Goal: Consume media (video, audio)

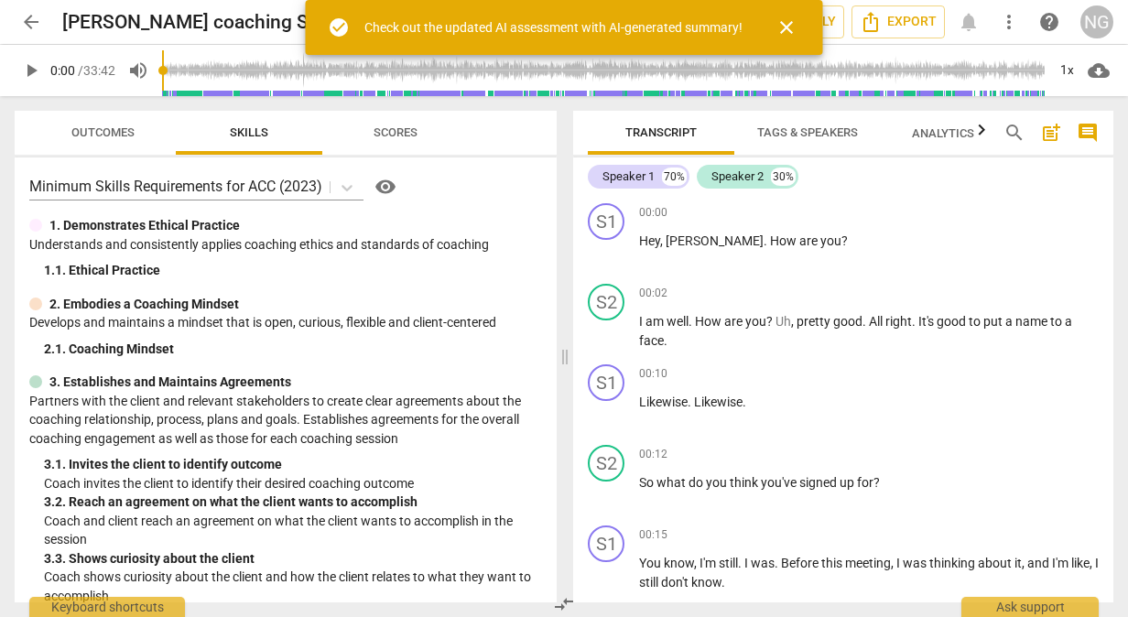
click at [785, 18] on span "close" at bounding box center [786, 27] width 22 height 22
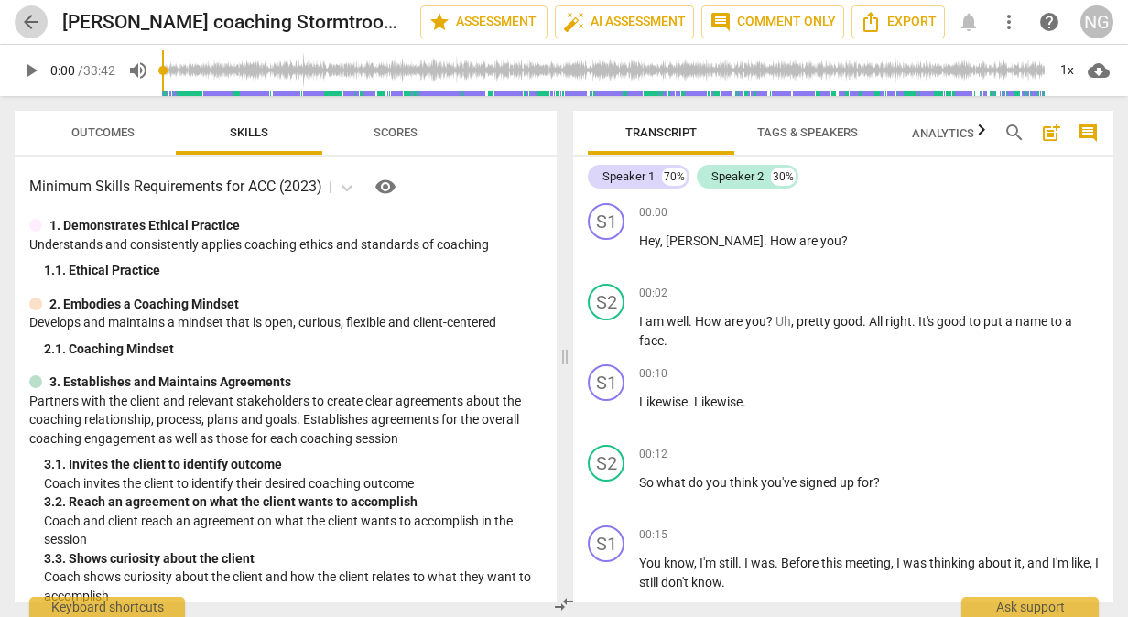
click at [27, 23] on span "arrow_back" at bounding box center [31, 22] width 22 height 22
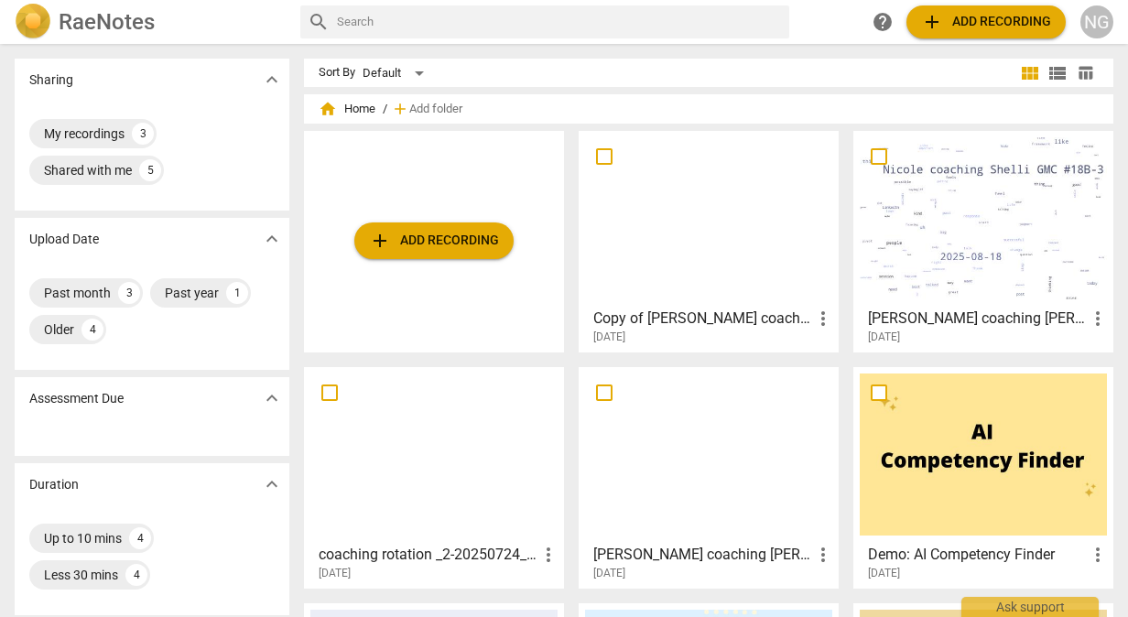
scroll to position [275, 0]
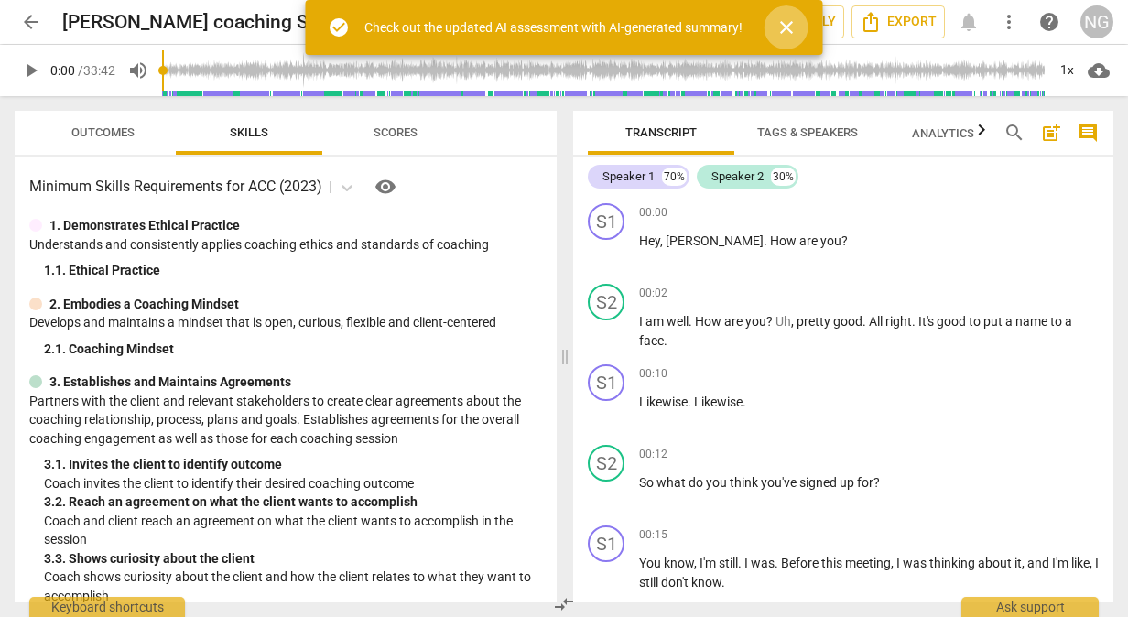
click at [790, 20] on span "close" at bounding box center [786, 27] width 22 height 22
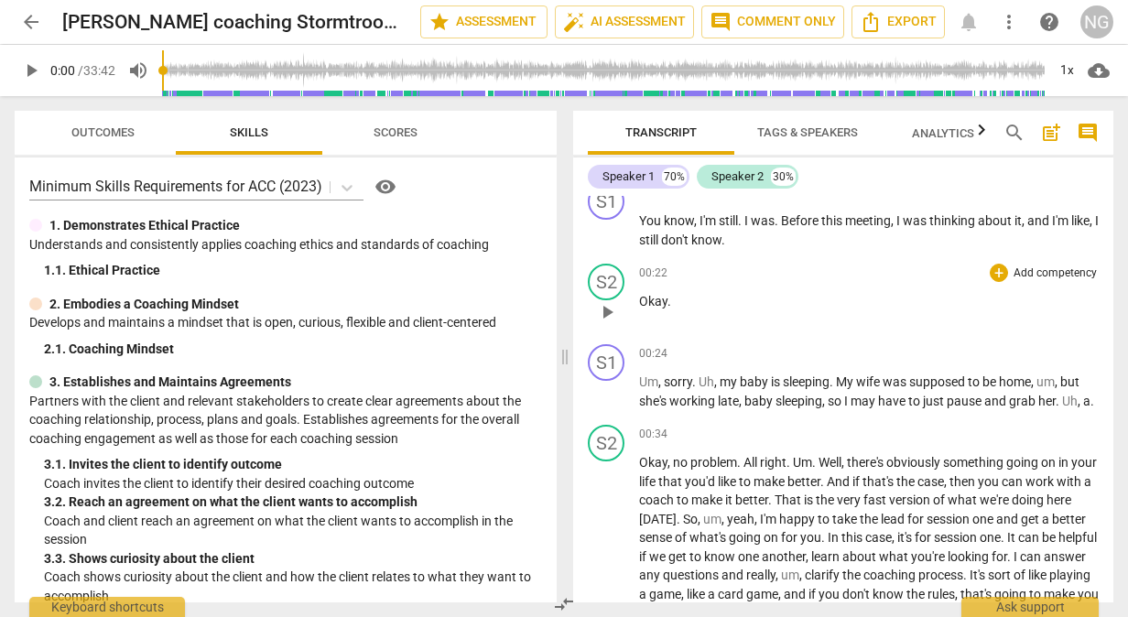
scroll to position [366, 0]
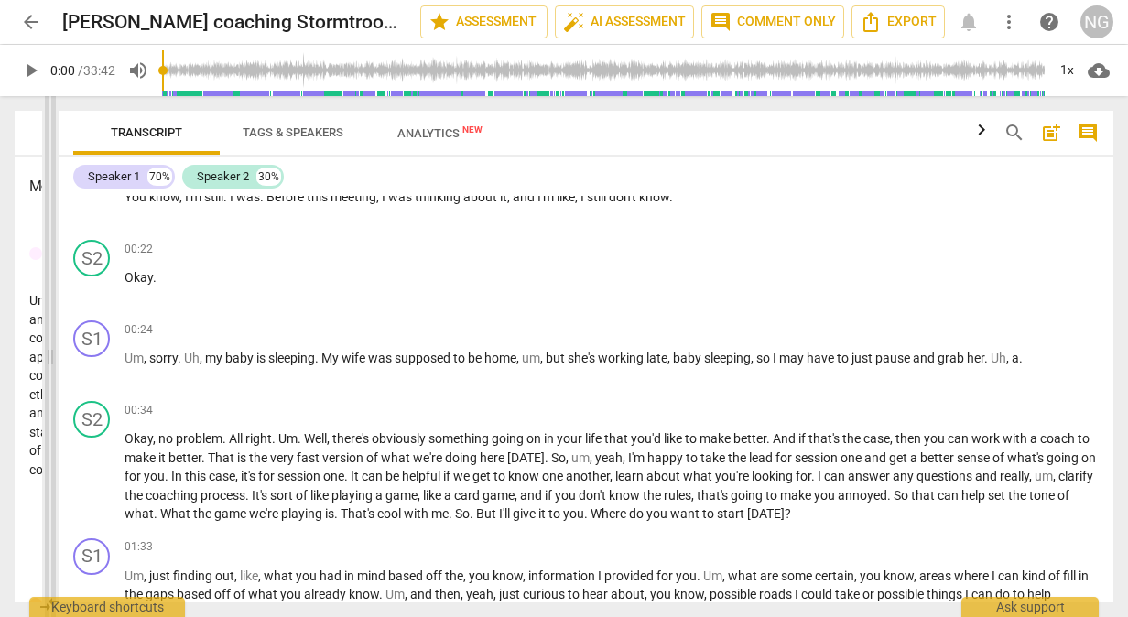
drag, startPoint x: 569, startPoint y: 207, endPoint x: 55, endPoint y: 223, distance: 514.8
click at [55, 223] on span at bounding box center [50, 356] width 11 height 521
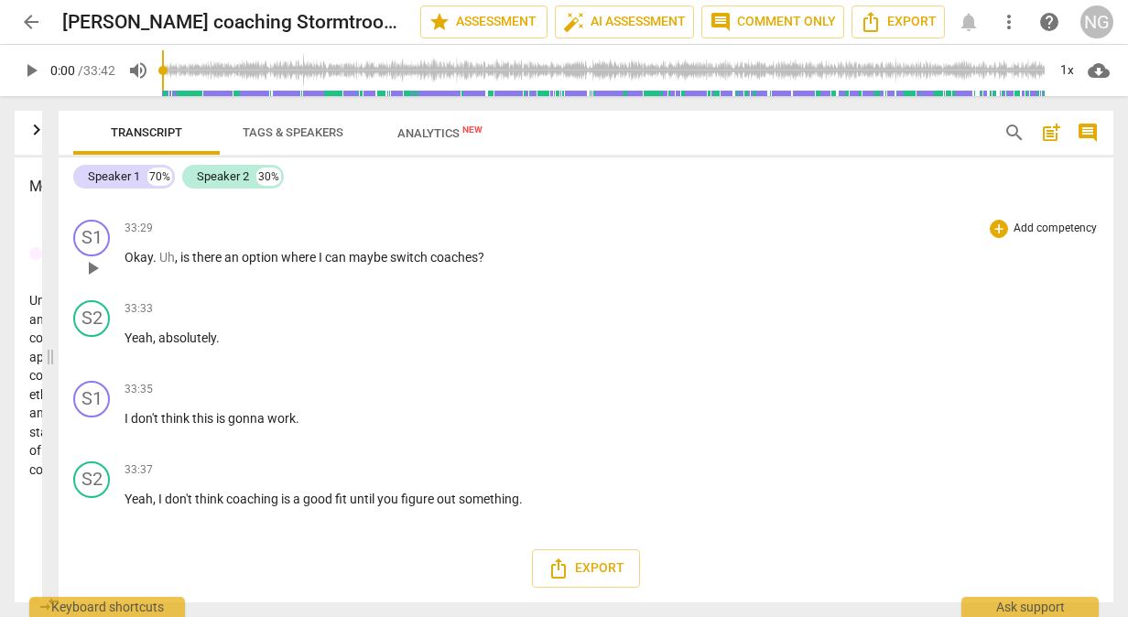
scroll to position [11254, 0]
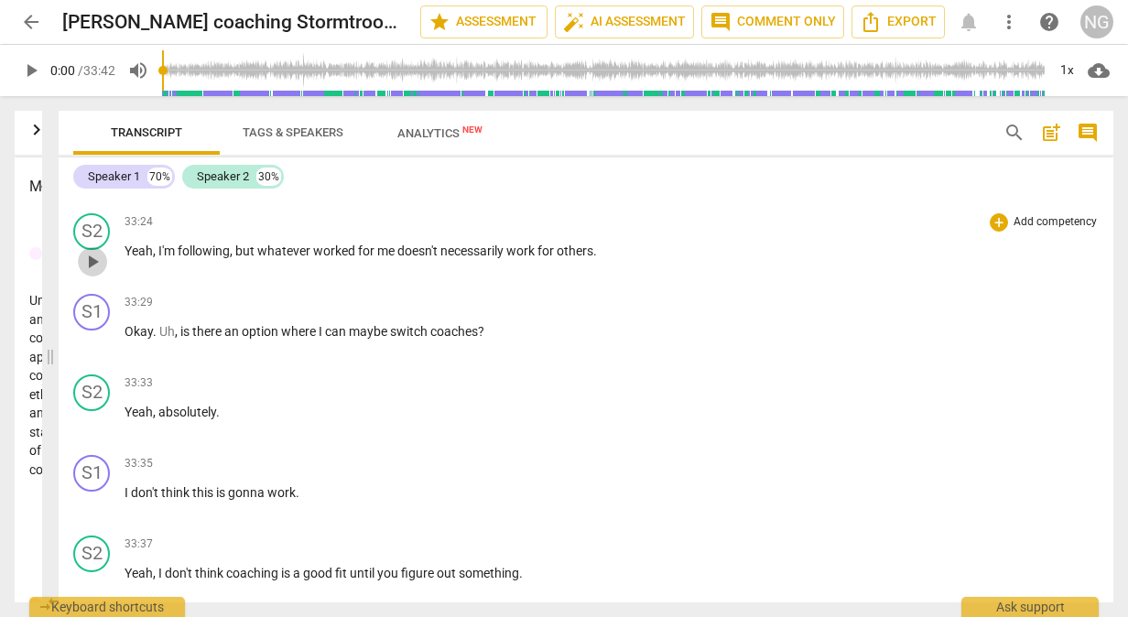
click at [90, 272] on span "play_arrow" at bounding box center [92, 262] width 22 height 22
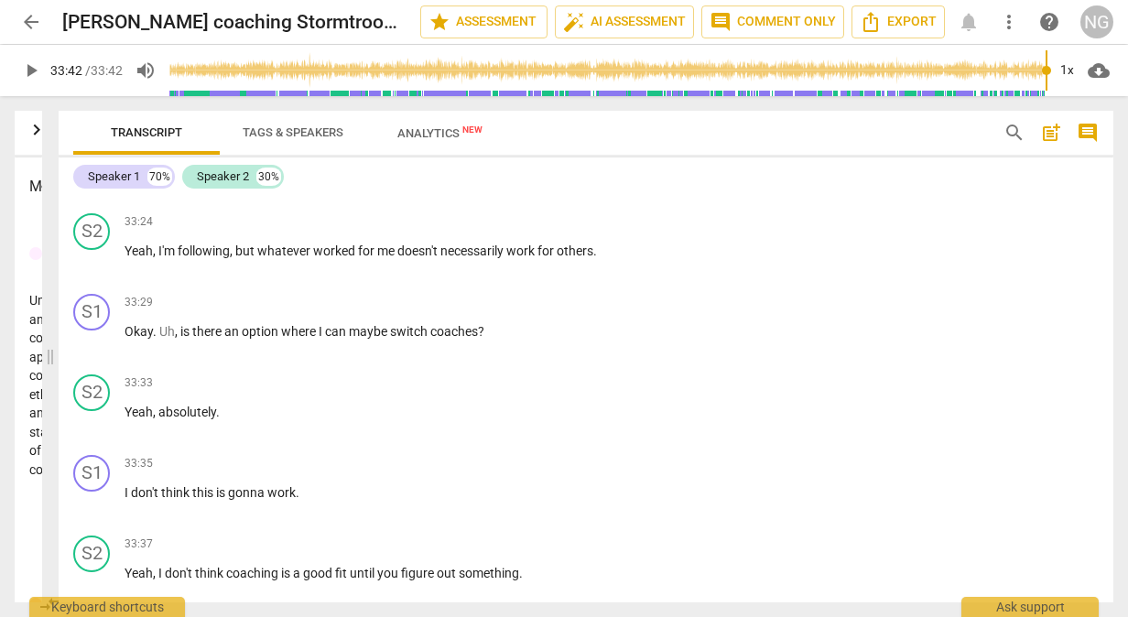
type input "2022"
